Goal: Transaction & Acquisition: Subscribe to service/newsletter

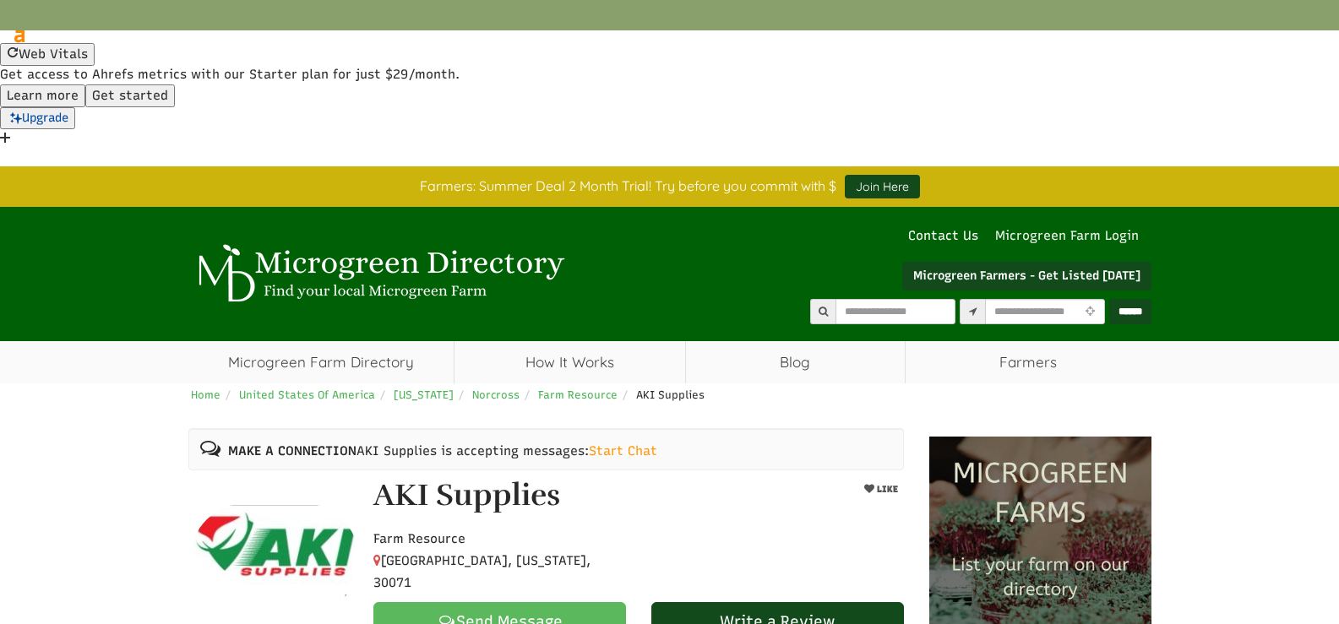
select select "Language Translate Widget"
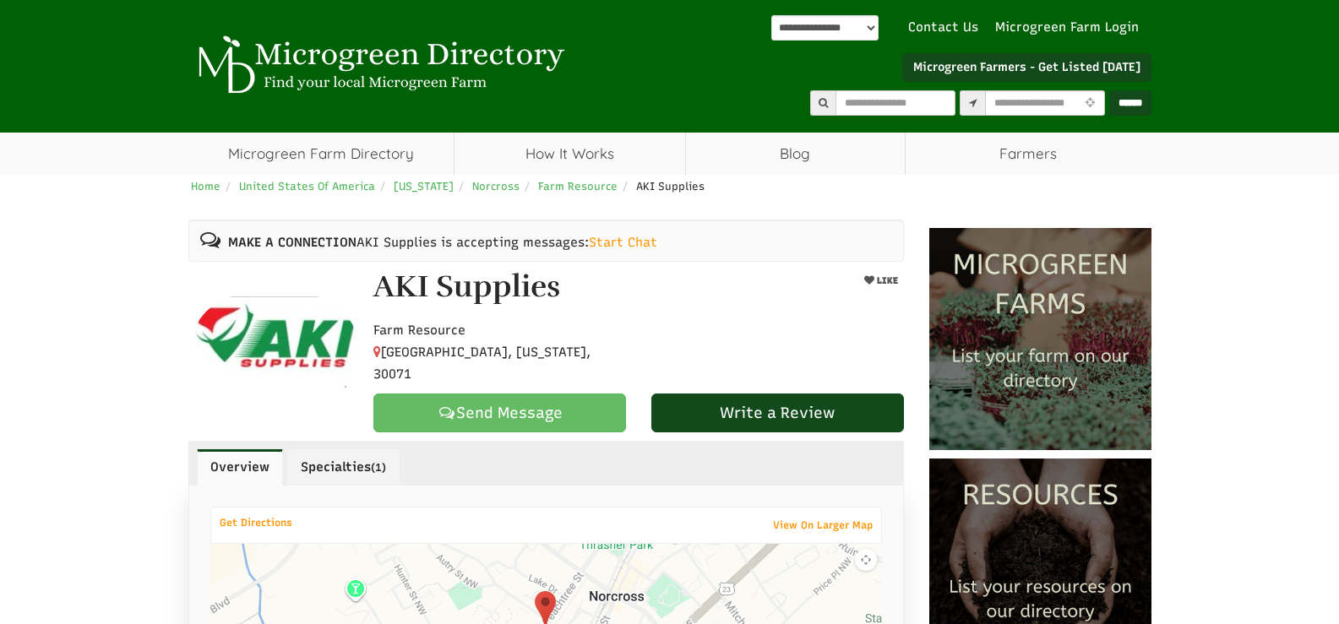
scroll to position [77, 0]
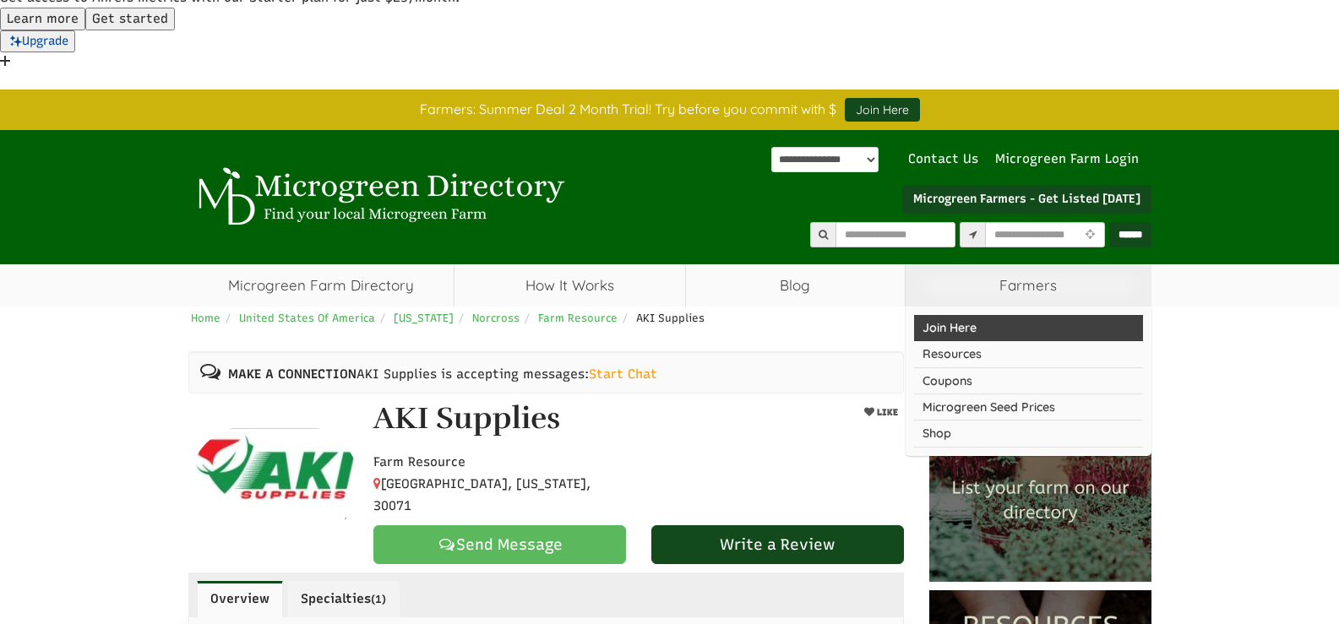
click at [953, 315] on link "Join Here" at bounding box center [1028, 328] width 229 height 26
